Goal: Find specific page/section: Find specific page/section

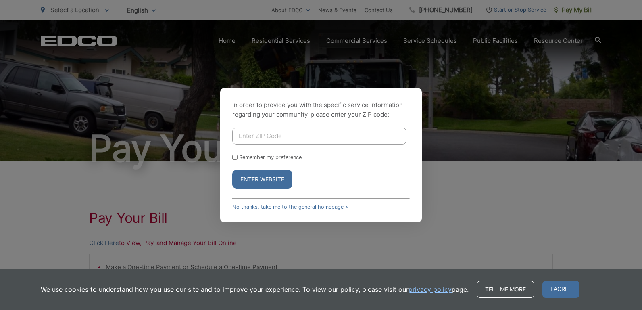
click at [279, 136] on input "Enter ZIP Code" at bounding box center [319, 136] width 174 height 17
type input "90245"
click at [234, 157] on input "Remember my preference" at bounding box center [234, 157] width 5 height 5
checkbox input "true"
click at [255, 182] on button "Enter Website" at bounding box center [262, 179] width 60 height 19
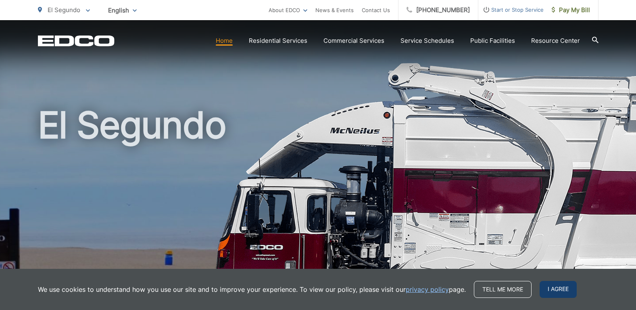
click at [565, 290] on span "I agree" at bounding box center [558, 289] width 37 height 17
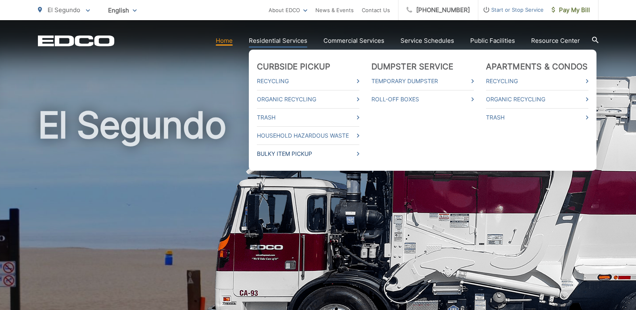
click at [289, 153] on link "Bulky Item Pickup" at bounding box center [308, 154] width 102 height 10
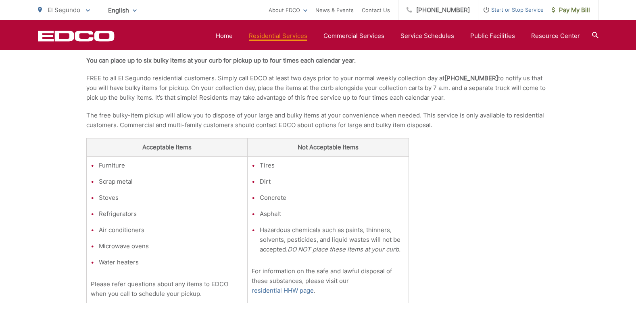
scroll to position [201, 0]
click at [626, 57] on div "Bulky Item Pickup Call on EDCO for Convenient Bulky-Item Pickup You can place u…" at bounding box center [318, 198] width 636 height 474
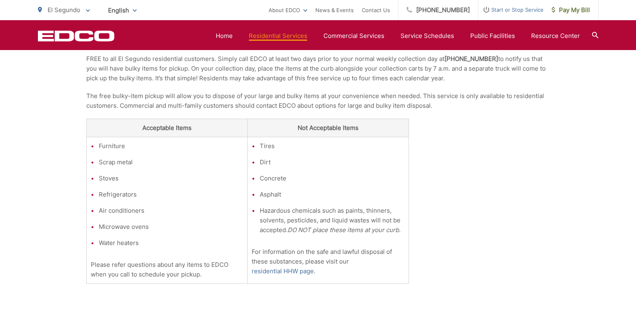
scroll to position [221, 0]
